Goal: Check status: Check status

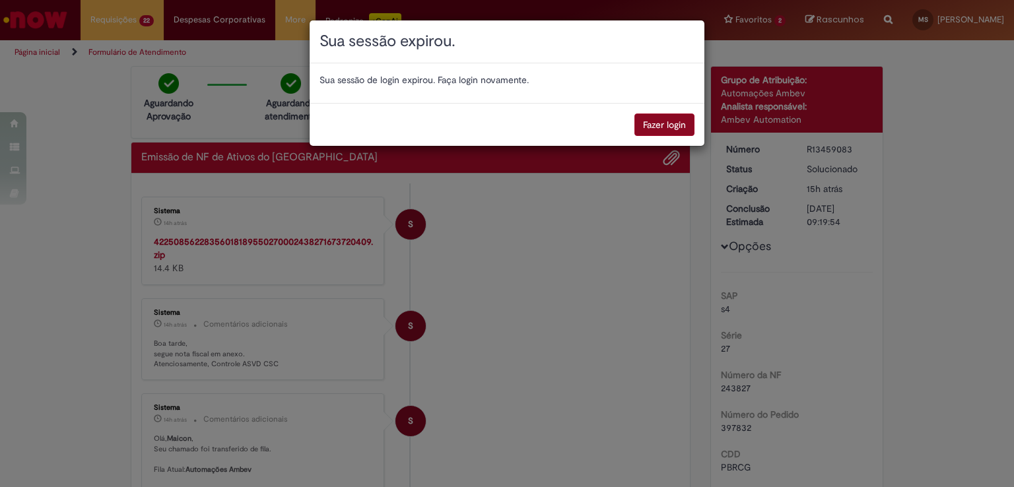
click at [654, 127] on button "Fazer login" at bounding box center [665, 125] width 60 height 22
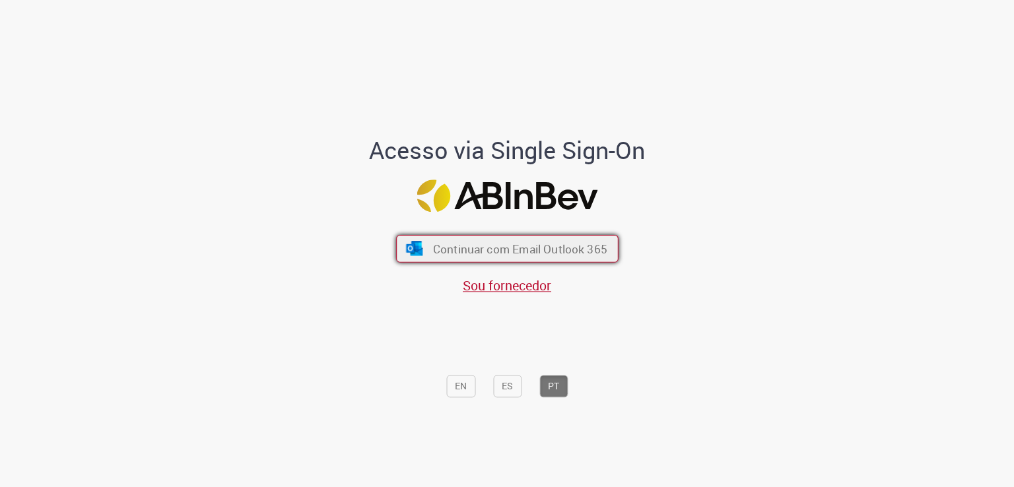
click at [510, 251] on span "Continuar com Email Outlook 365" at bounding box center [520, 249] width 174 height 15
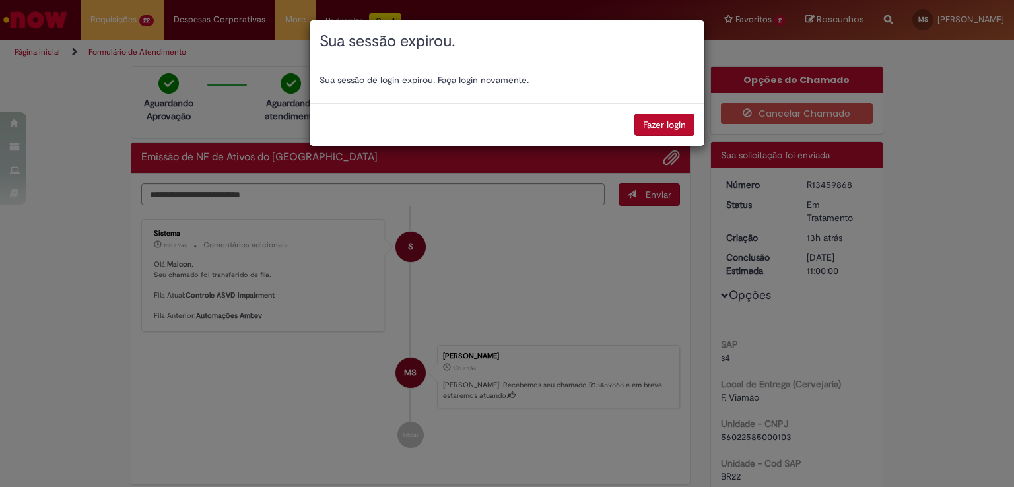
click at [663, 125] on button "Fazer login" at bounding box center [665, 125] width 60 height 22
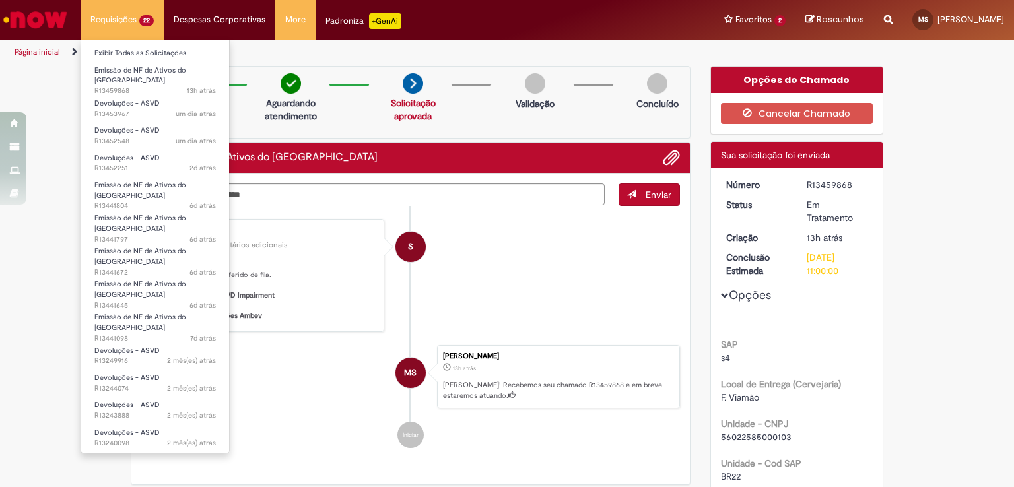
click at [126, 17] on li "Requisições 22 Exibir Todas as Solicitações Emissão de NF de Ativos do ASVD 13h…" at bounding box center [122, 20] width 83 height 40
click at [123, 50] on link "Exibir Todas as Solicitações" at bounding box center [155, 53] width 148 height 15
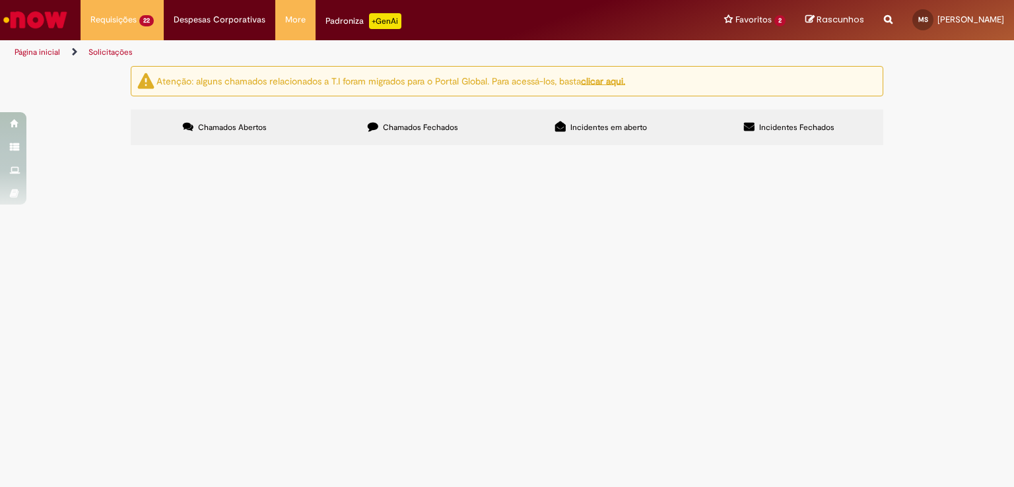
click at [0, 0] on span "retorno as ZAFFARI NOVA STA RITA [DATE] dt 6101981167 cte 114833 RXU0F55 FDZ6C93" at bounding box center [0, 0] width 0 height 0
click at [0, 0] on span "Devoluções - ASVD" at bounding box center [0, 0] width 0 height 0
click at [402, 128] on span "Chamados Fechados" at bounding box center [420, 127] width 75 height 11
click at [228, 130] on span "Chamados Abertos" at bounding box center [232, 127] width 69 height 11
click at [0, 0] on td "Devoluções - ASVD" at bounding box center [0, 0] width 0 height 0
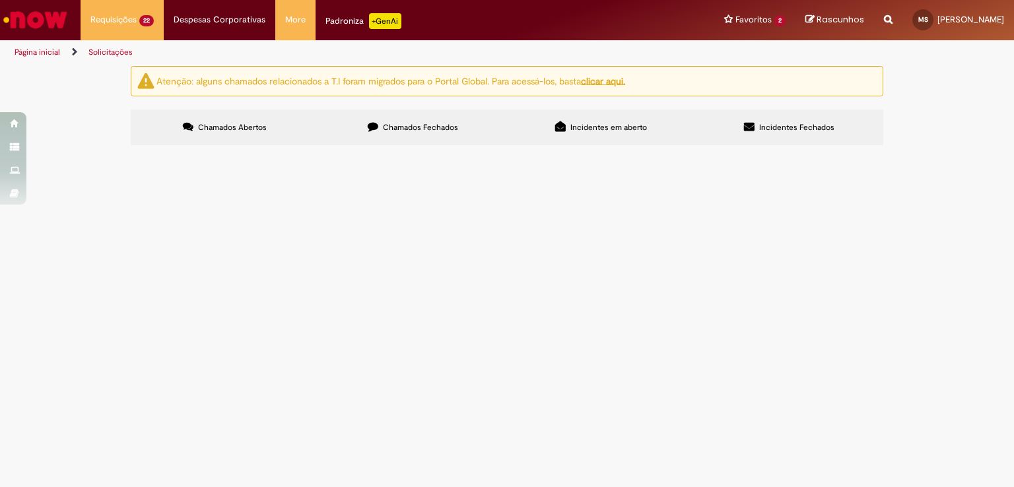
click at [0, 0] on span "Devoluções - ASVD" at bounding box center [0, 0] width 0 height 0
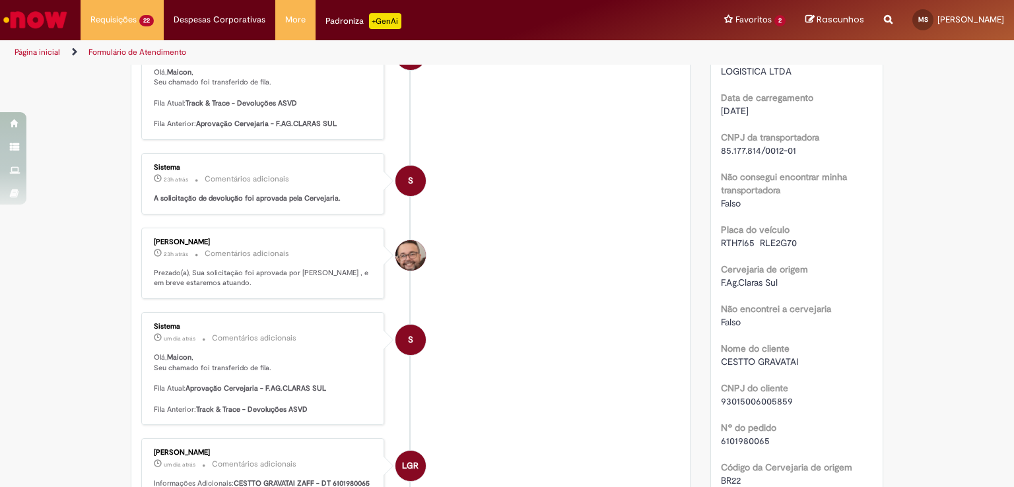
scroll to position [405, 0]
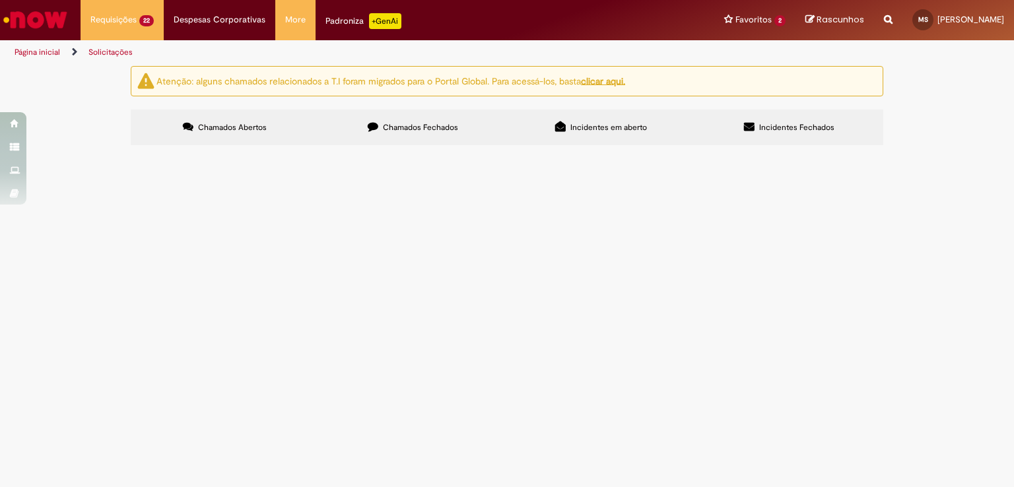
click at [0, 0] on span "Devoluções - ASVD" at bounding box center [0, 0] width 0 height 0
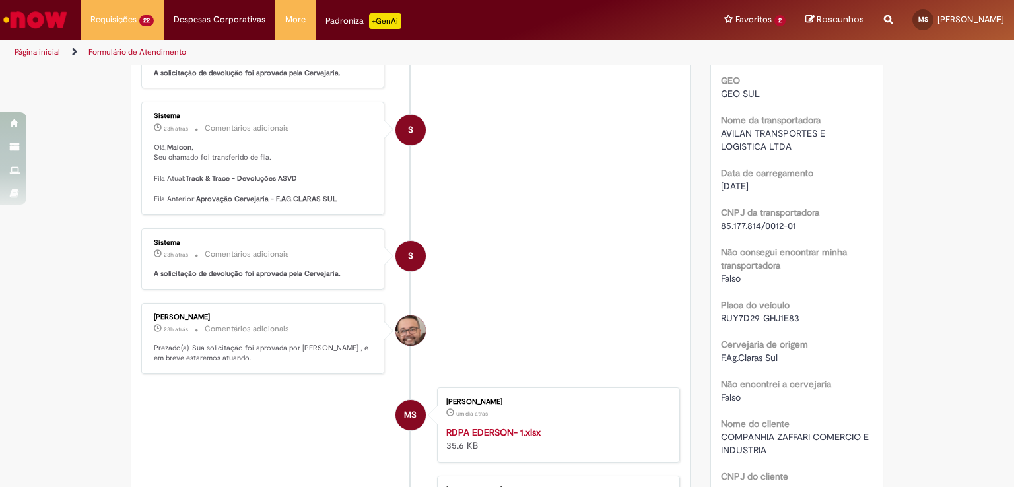
scroll to position [339, 0]
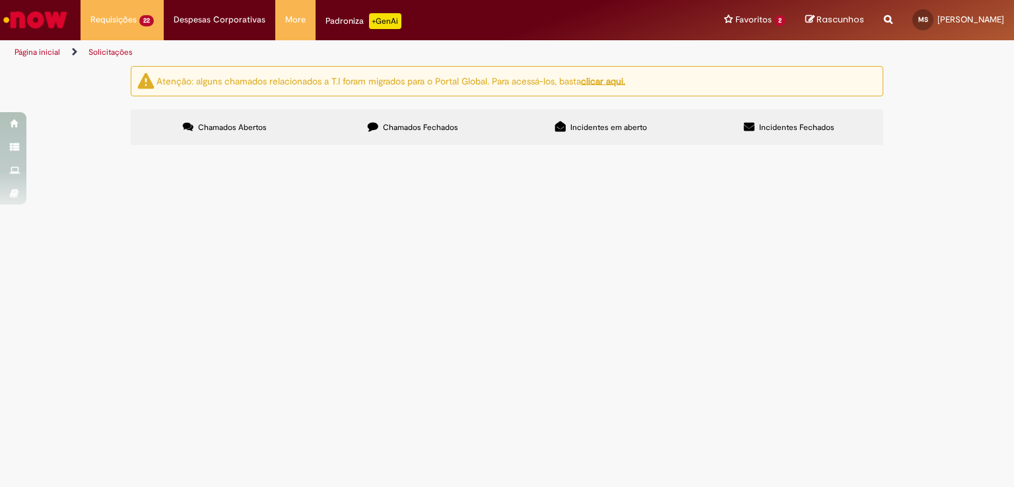
scroll to position [132, 0]
click at [0, 0] on span "Devoluções - ASVD" at bounding box center [0, 0] width 0 height 0
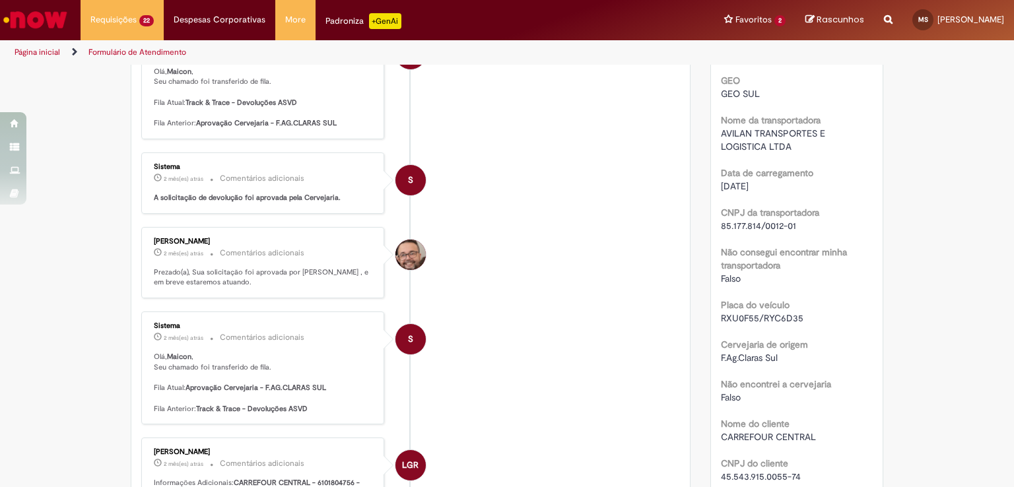
scroll to position [339, 0]
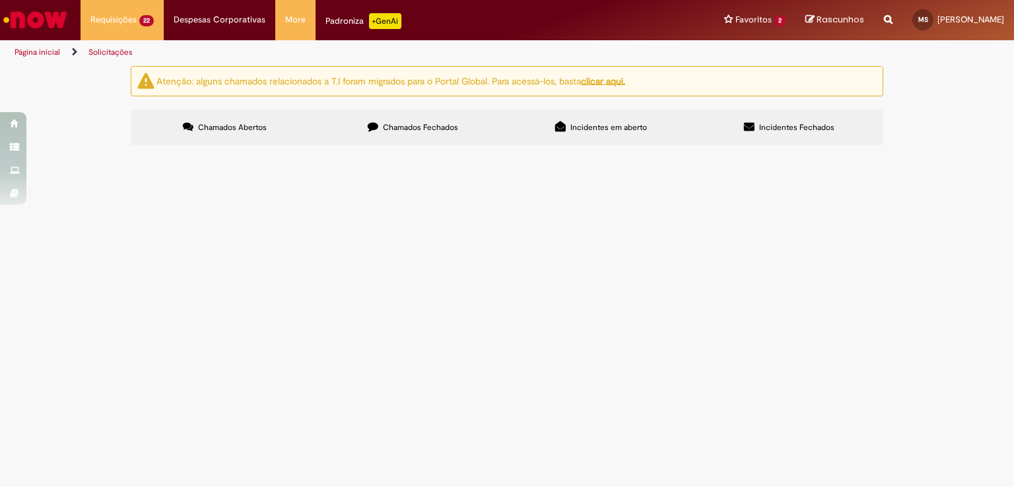
scroll to position [66, 0]
click at [0, 0] on span "Devoluções - ASVD" at bounding box center [0, 0] width 0 height 0
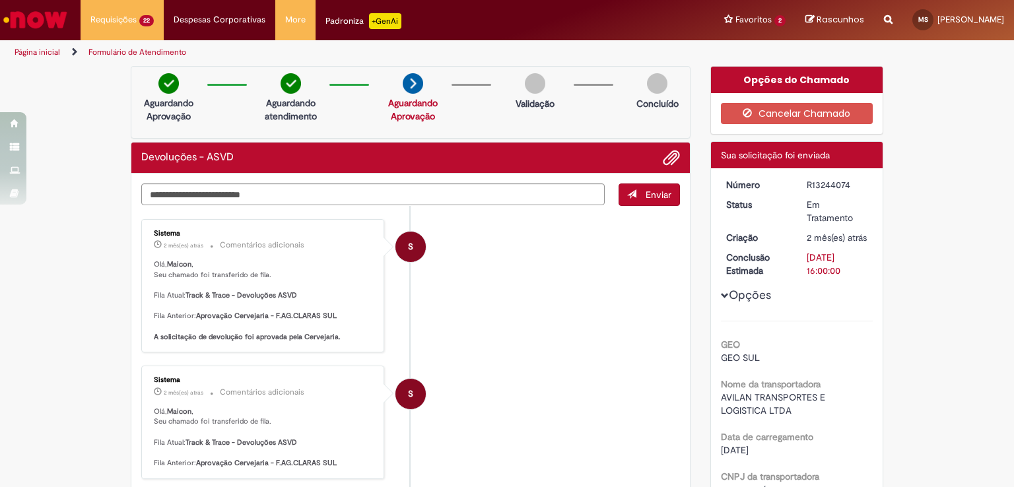
scroll to position [132, 0]
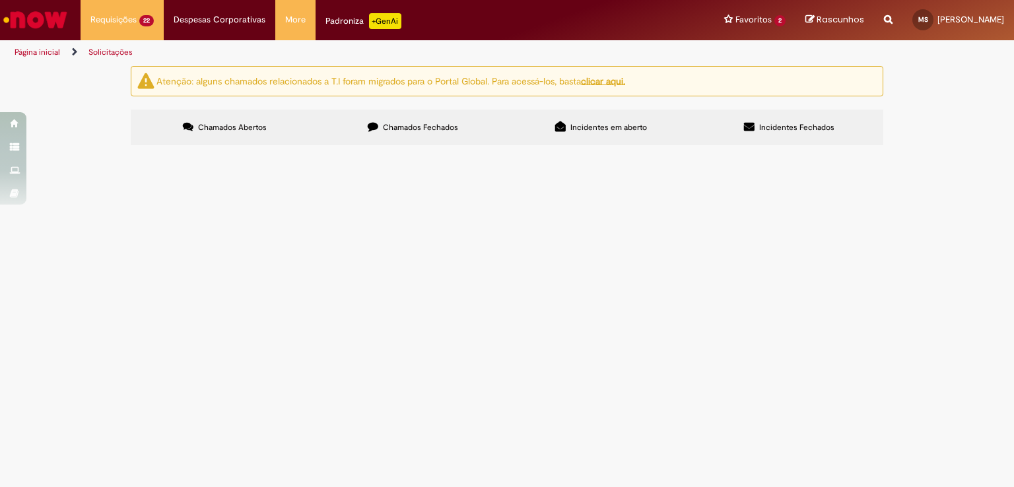
click at [418, 125] on span "Chamados Fechados" at bounding box center [420, 127] width 75 height 11
click at [254, 125] on span "Chamados Abertos" at bounding box center [232, 127] width 69 height 11
click at [0, 0] on input "Pesquisar" at bounding box center [0, 0] width 0 height 0
click at [610, 129] on span "Incidentes em aberto" at bounding box center [609, 127] width 77 height 11
click at [248, 125] on span "Chamados Abertos" at bounding box center [232, 127] width 69 height 11
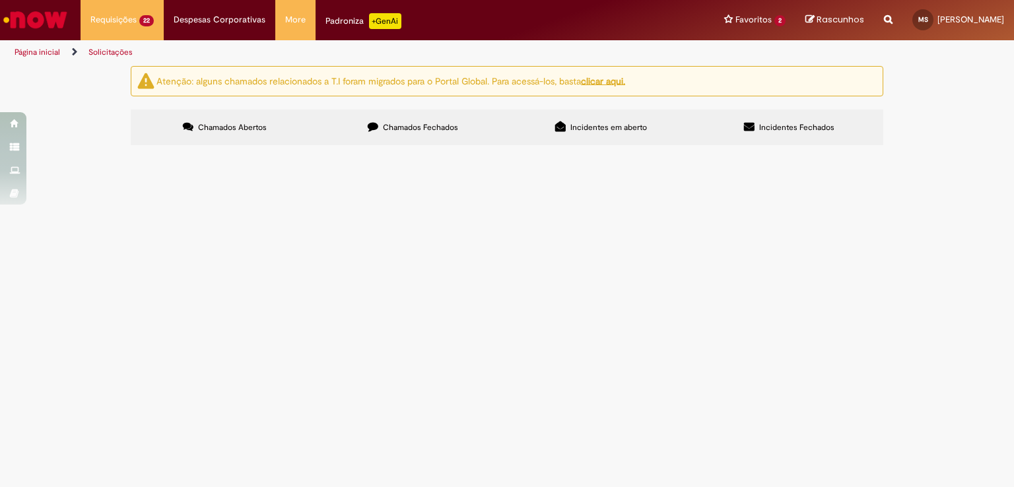
scroll to position [66, 0]
click at [0, 0] on span "Devoluções - ASVD" at bounding box center [0, 0] width 0 height 0
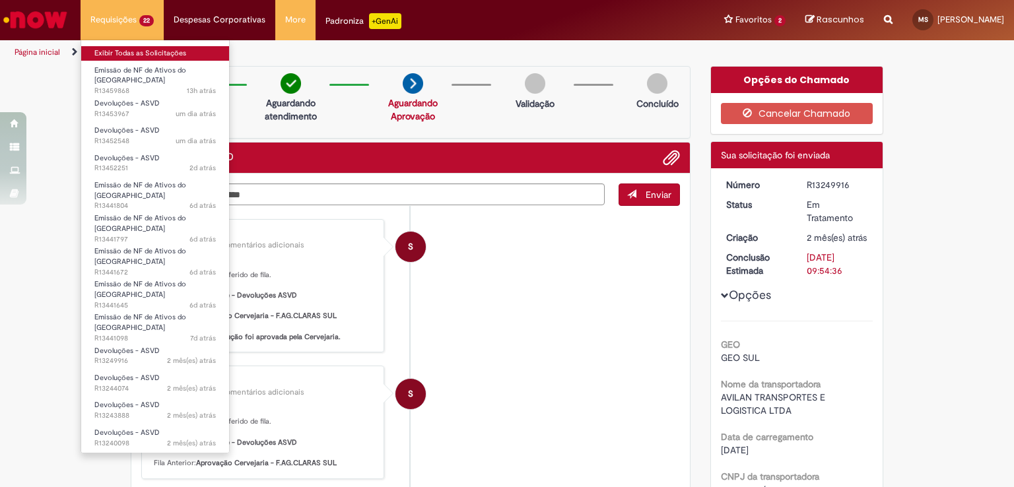
click at [137, 52] on link "Exibir Todas as Solicitações" at bounding box center [155, 53] width 148 height 15
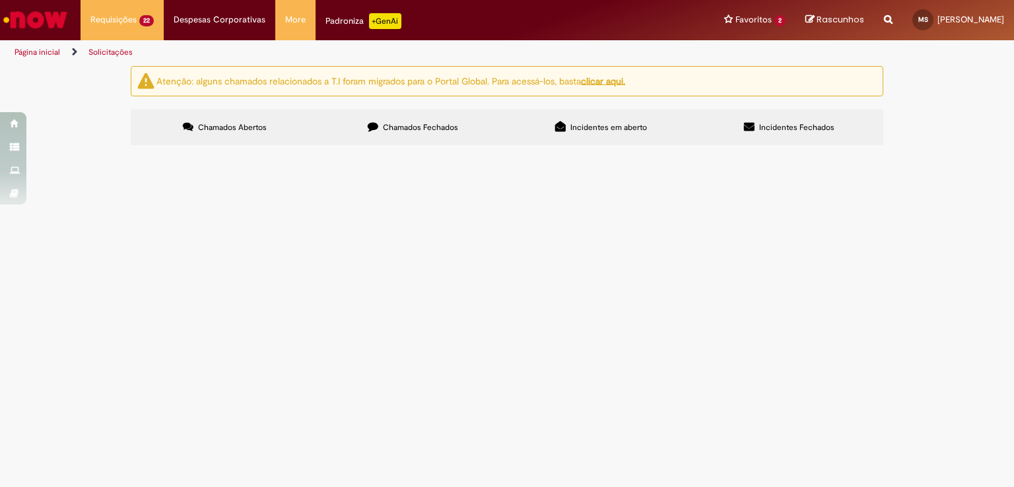
click at [446, 126] on span "Chamados Fechados" at bounding box center [420, 127] width 75 height 11
click at [574, 126] on span "Incidentes em aberto" at bounding box center [609, 127] width 77 height 11
click at [795, 128] on span "Incidentes Fechados" at bounding box center [796, 127] width 75 height 11
click at [217, 121] on label "Chamados Abertos" at bounding box center [225, 128] width 188 height 36
click at [32, 56] on link "Página inicial" at bounding box center [38, 52] width 46 height 11
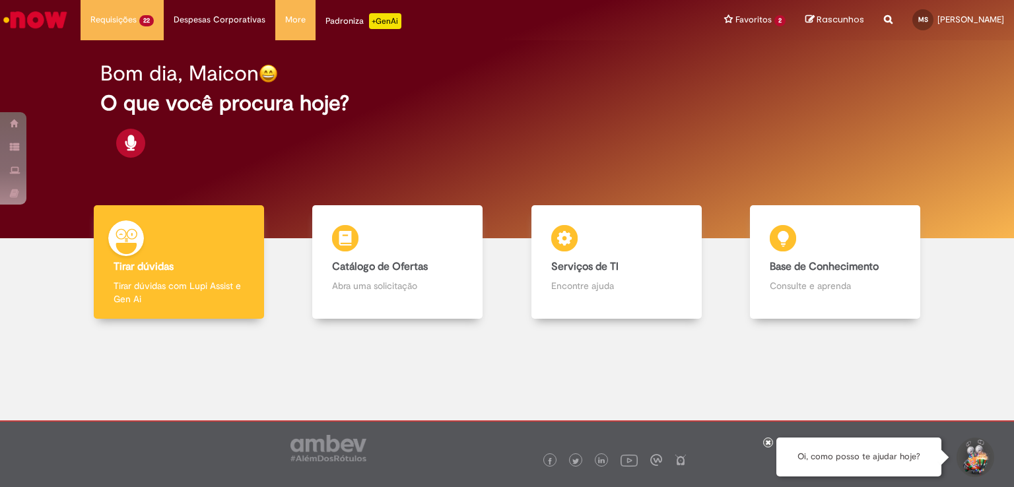
click at [111, 53] on div "Bom dia, Maicon O que você procura hoje?" at bounding box center [507, 139] width 994 height 198
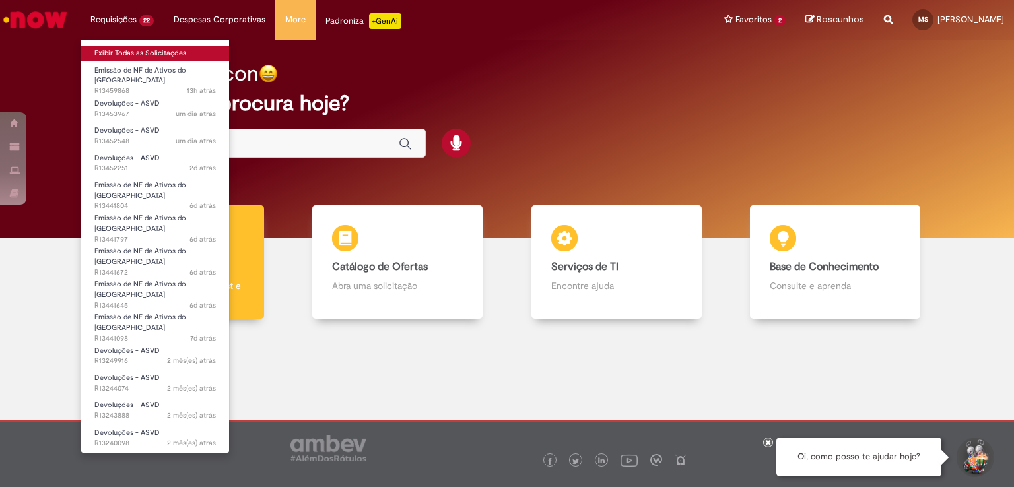
click at [156, 51] on link "Exibir Todas as Solicitações" at bounding box center [155, 53] width 148 height 15
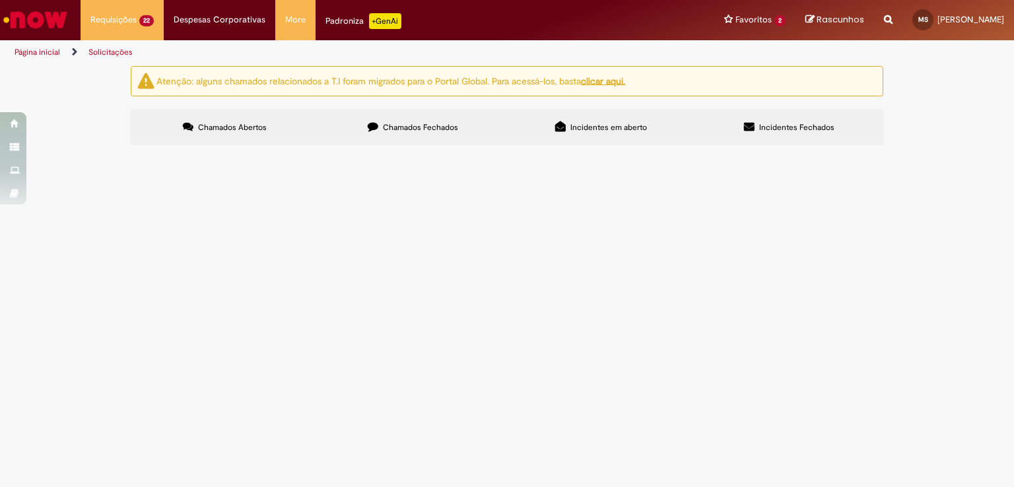
drag, startPoint x: 267, startPoint y: 254, endPoint x: 230, endPoint y: 253, distance: 37.0
click at [0, 0] on span "R13453967" at bounding box center [0, 0] width 0 height 0
drag, startPoint x: 244, startPoint y: 252, endPoint x: 252, endPoint y: 256, distance: 8.9
click at [0, 0] on span "Devoluções - ASVD" at bounding box center [0, 0] width 0 height 0
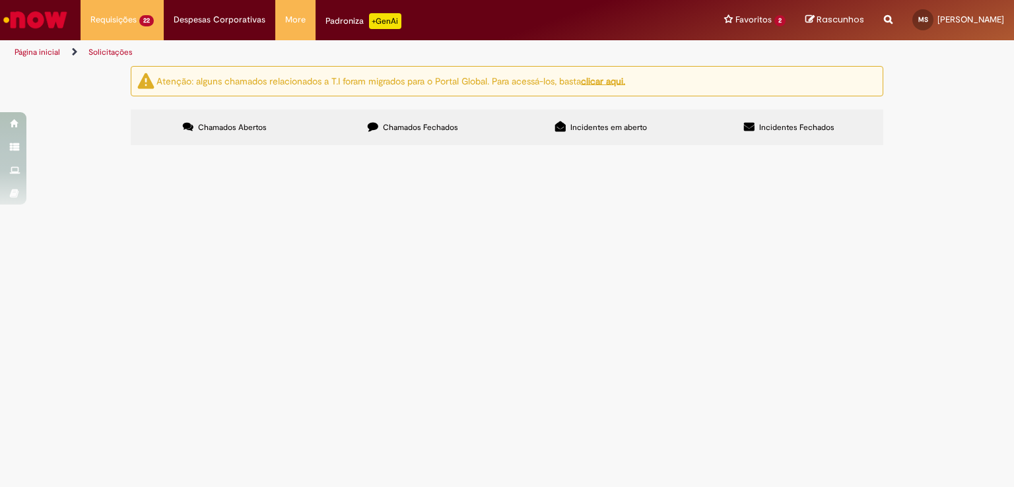
click at [0, 0] on span "Devoluções - ASVD" at bounding box center [0, 0] width 0 height 0
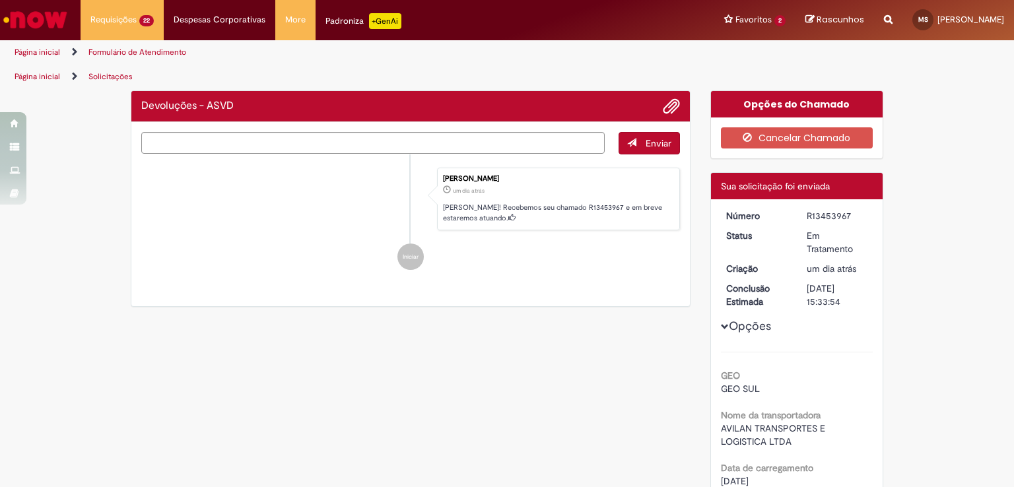
click at [266, 255] on li "Iniciar" at bounding box center [410, 257] width 539 height 26
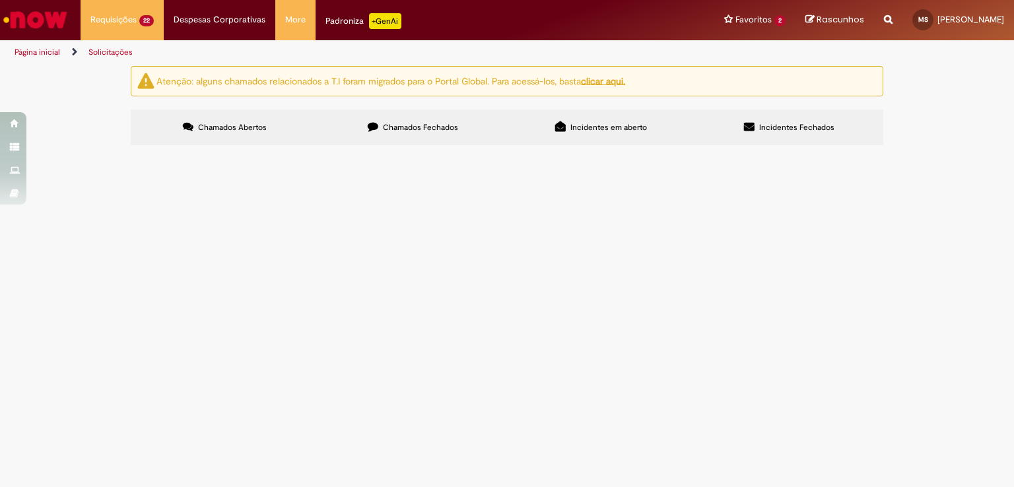
click at [452, 125] on span "Chamados Fechados" at bounding box center [420, 127] width 75 height 11
click at [563, 127] on label "Incidentes em aberto" at bounding box center [601, 128] width 188 height 36
click at [795, 129] on span "Incidentes Fechados" at bounding box center [796, 127] width 75 height 11
click at [250, 125] on span "Chamados Abertos" at bounding box center [232, 127] width 69 height 11
click at [0, 0] on span "Devoluções - ASVD" at bounding box center [0, 0] width 0 height 0
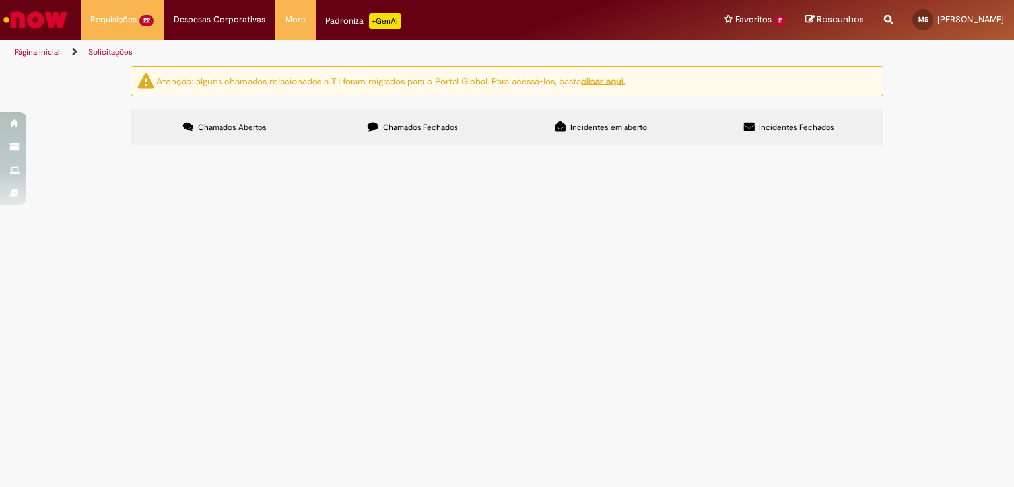
click at [0, 0] on span "Devoluções - ASVD" at bounding box center [0, 0] width 0 height 0
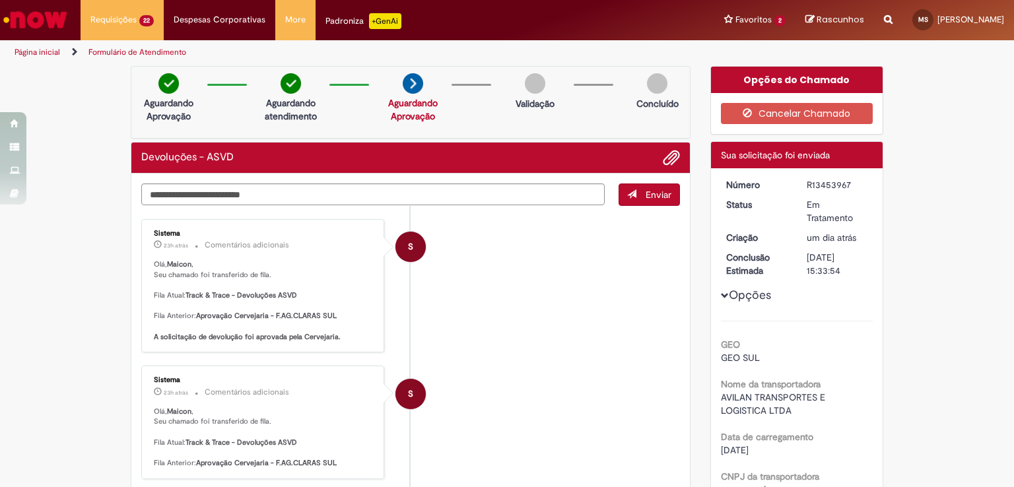
scroll to position [132, 0]
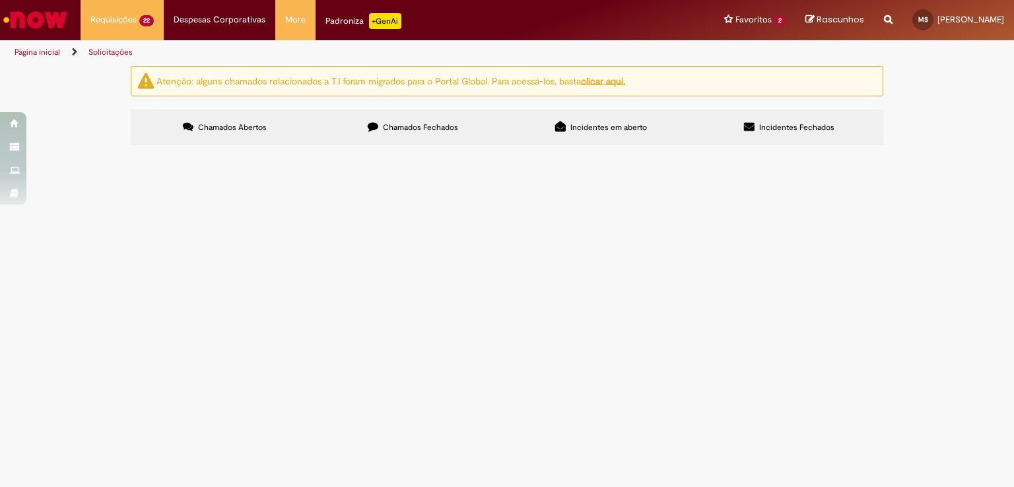
click at [426, 135] on label "Chamados Fechados" at bounding box center [413, 128] width 188 height 36
click at [565, 122] on label "Incidentes em aberto" at bounding box center [601, 128] width 188 height 36
click at [790, 136] on label "Incidentes Fechados" at bounding box center [789, 128] width 188 height 36
click at [238, 130] on span "Chamados Abertos" at bounding box center [232, 127] width 69 height 11
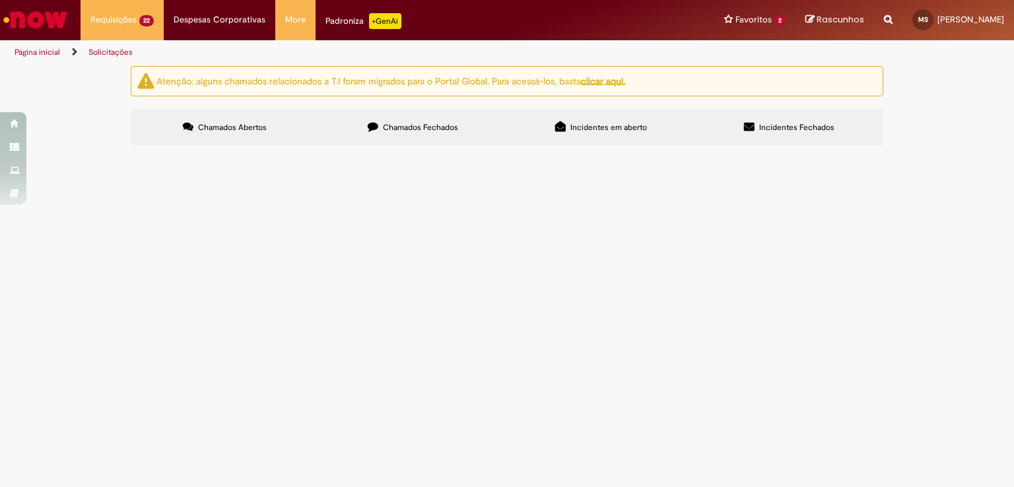
click at [0, 0] on link "2" at bounding box center [0, 0] width 0 height 0
click at [0, 0] on span "Devoluções - ASVD" at bounding box center [0, 0] width 0 height 0
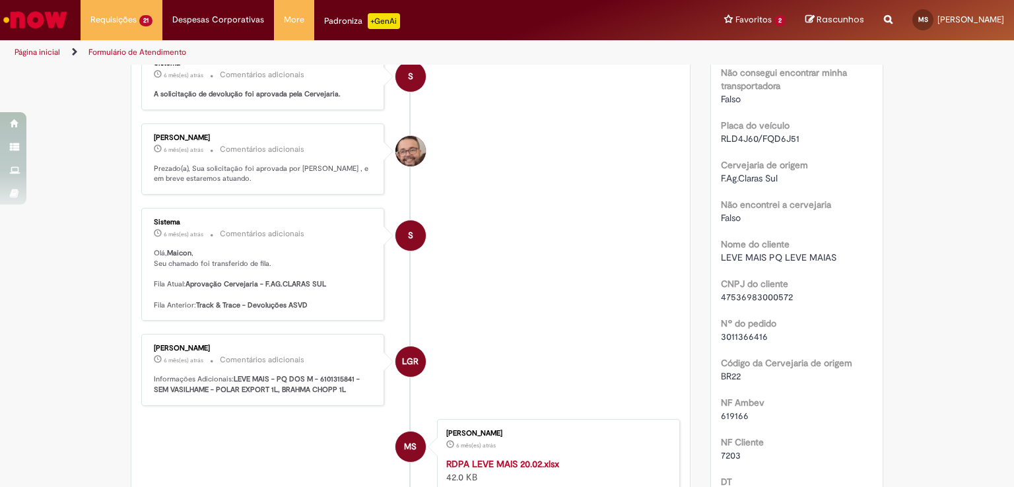
scroll to position [114, 0]
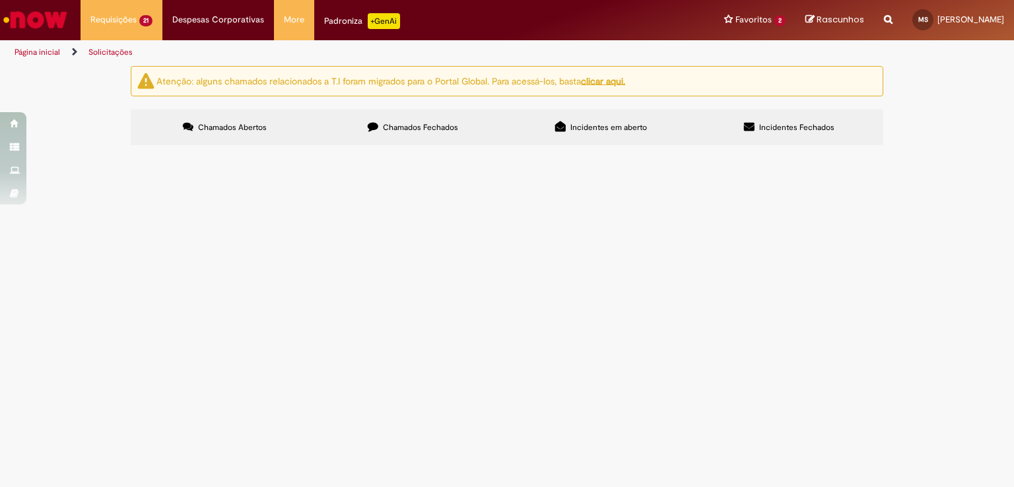
scroll to position [271, 0]
click at [0, 0] on span "Devoluções - ASVD" at bounding box center [0, 0] width 0 height 0
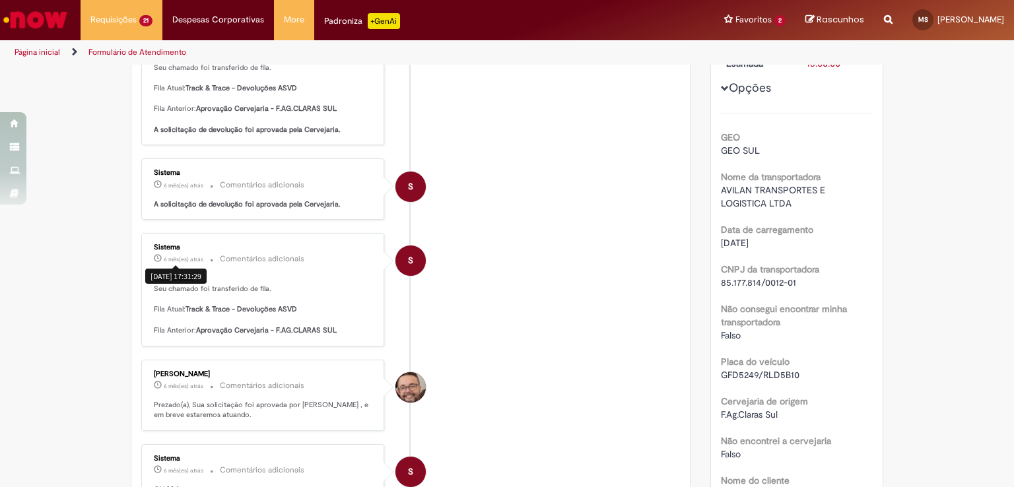
scroll to position [9, 0]
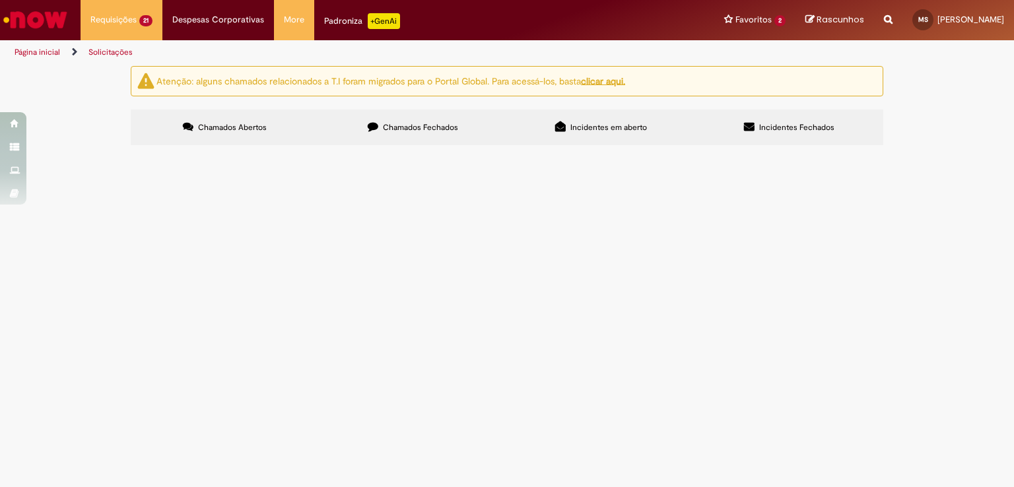
scroll to position [271, 0]
click at [0, 0] on span "Devoluções - ASVD" at bounding box center [0, 0] width 0 height 0
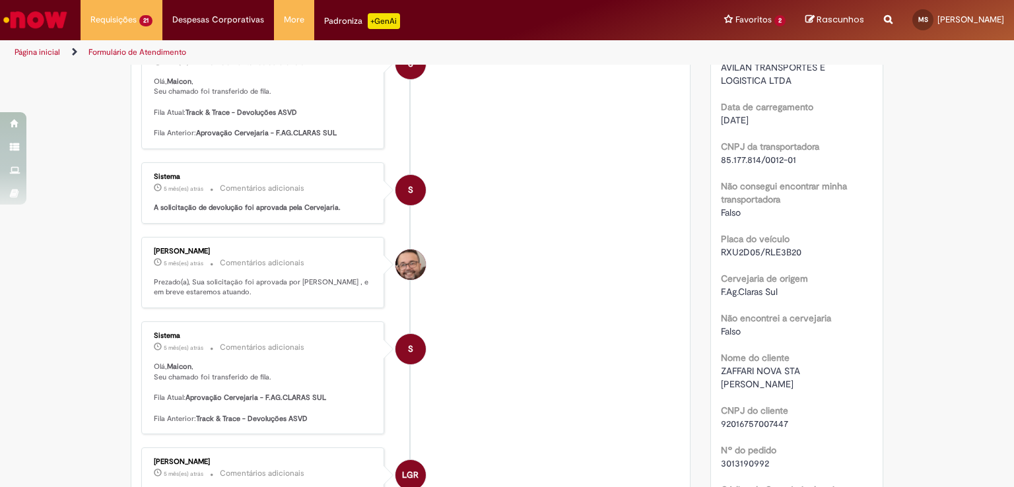
scroll to position [405, 0]
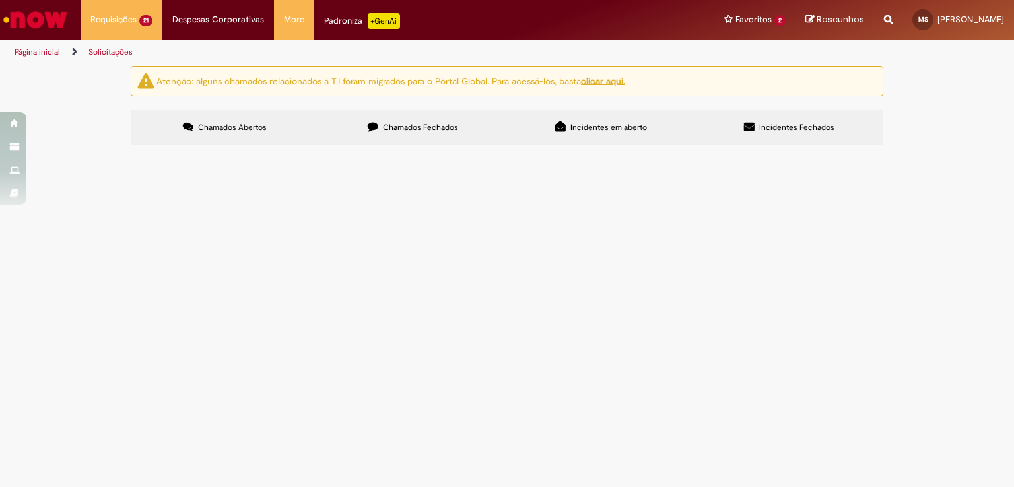
scroll to position [264, 0]
click at [0, 0] on span "Devoluções - ASVD" at bounding box center [0, 0] width 0 height 0
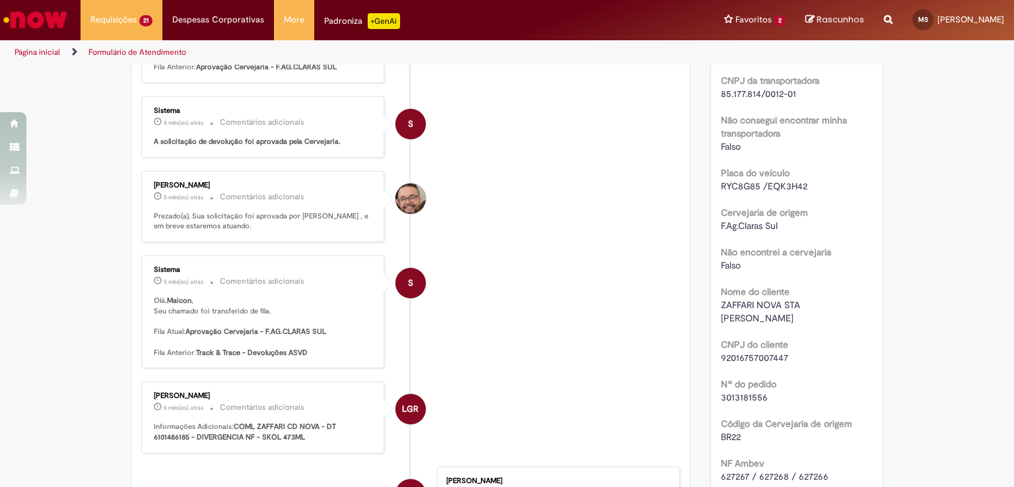
scroll to position [471, 0]
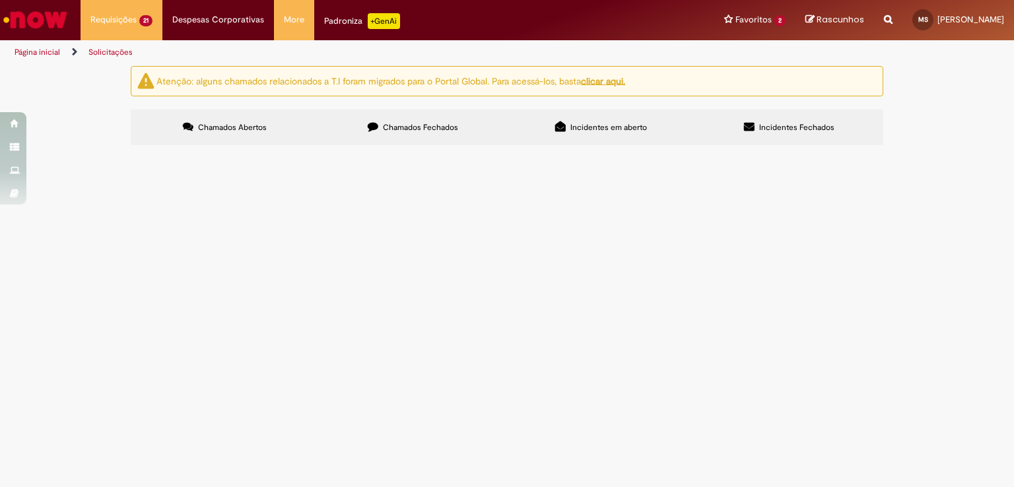
click at [0, 0] on span "Devoluções - ASVD" at bounding box center [0, 0] width 0 height 0
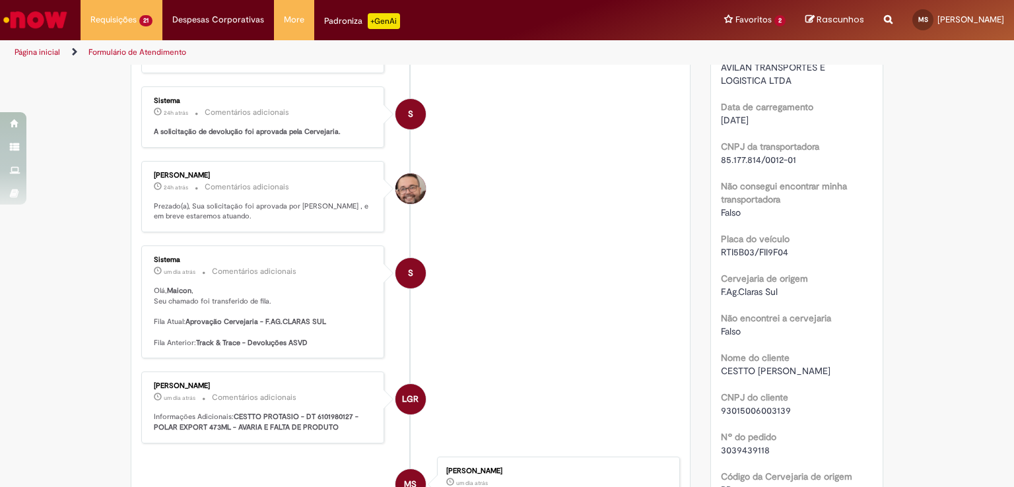
scroll to position [405, 0]
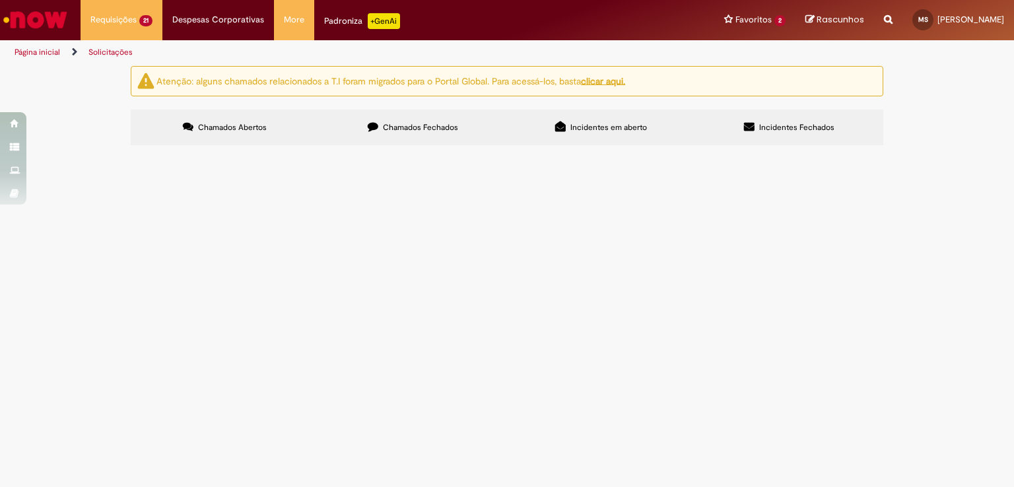
click at [423, 117] on label "Chamados Fechados" at bounding box center [413, 128] width 188 height 36
click at [0, 0] on span "Emissão de NF de Ativos do [GEOGRAPHIC_DATA]" at bounding box center [0, 0] width 0 height 0
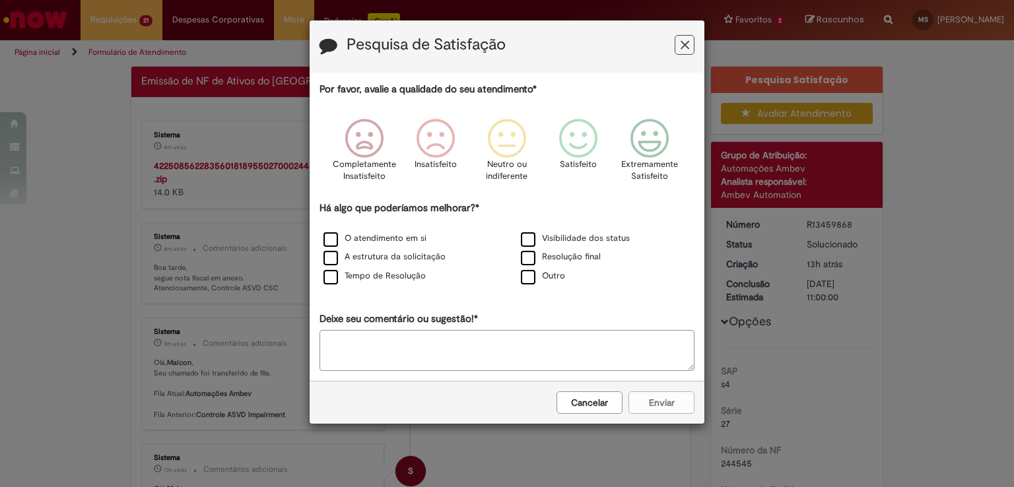
click at [681, 49] on icon "Feedback" at bounding box center [685, 45] width 9 height 14
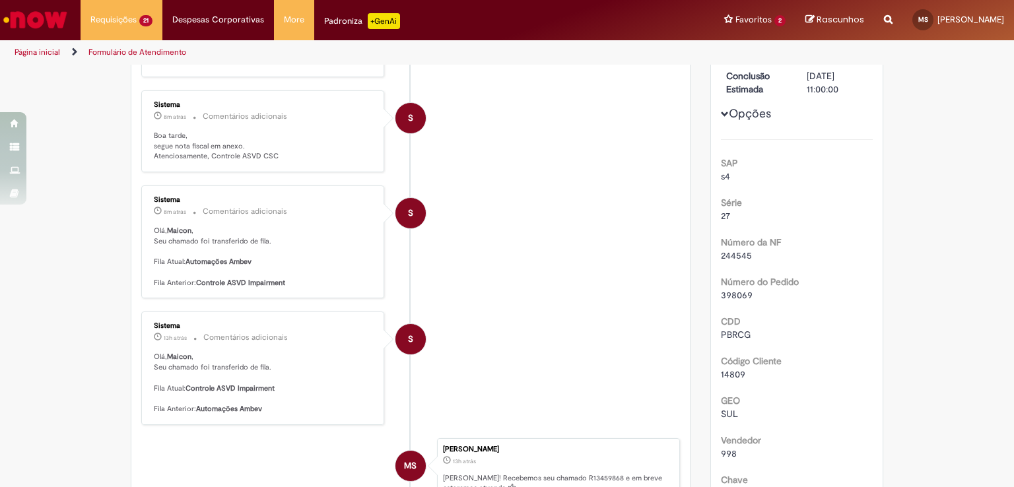
scroll to position [76, 0]
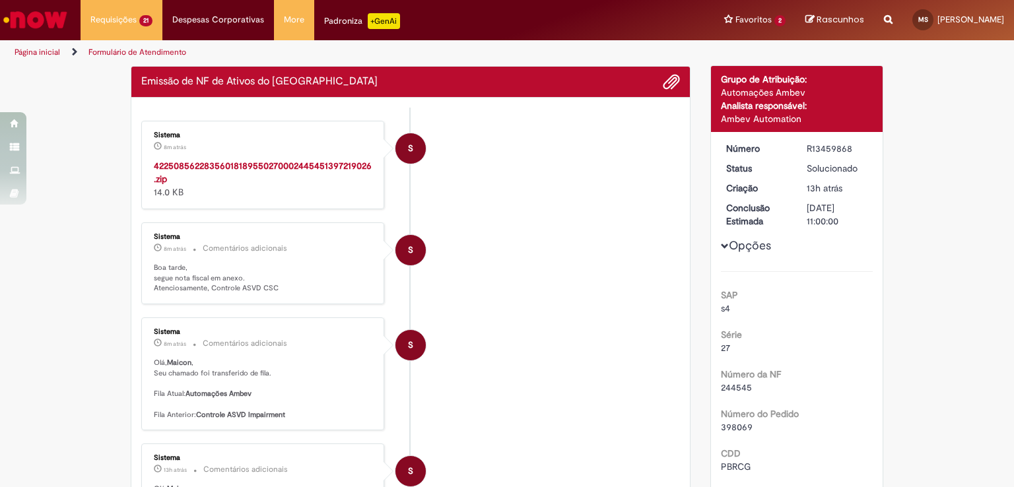
click at [276, 160] on strong "42250856228356018189550270002445451397219026.zip" at bounding box center [263, 172] width 218 height 25
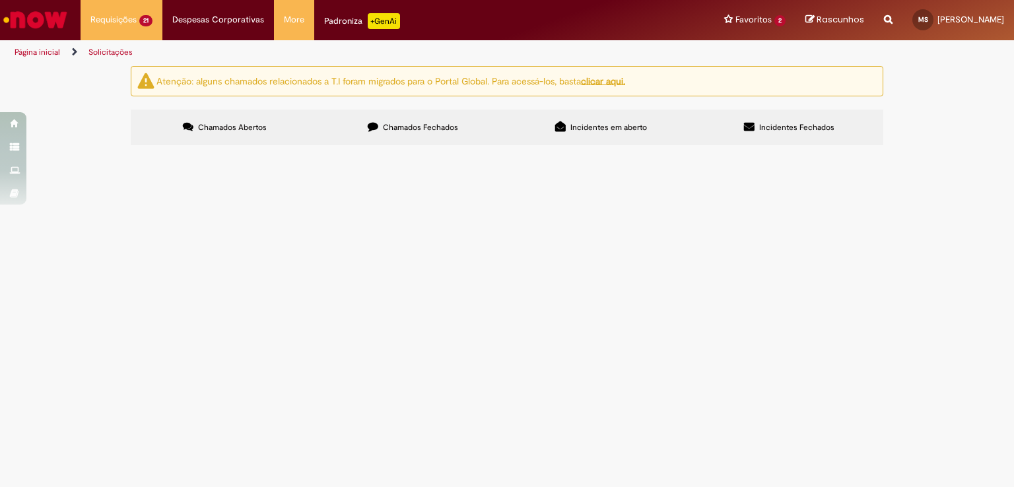
click at [412, 135] on label "Chamados Fechados" at bounding box center [413, 128] width 188 height 36
click at [265, 139] on label "Chamados Abertos" at bounding box center [225, 128] width 188 height 36
click at [0, 0] on td "Emissão de NF de Ativos do [GEOGRAPHIC_DATA]" at bounding box center [0, 0] width 0 height 0
